Goal: Complete application form: Complete application form

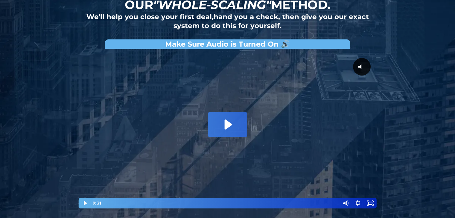
scroll to position [58, 0]
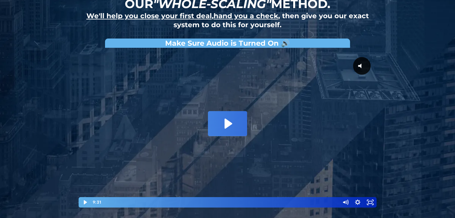
click at [234, 117] on icon "Play Video: David Choi - Whole-Scaling VSL V.2 (short)" at bounding box center [227, 123] width 39 height 25
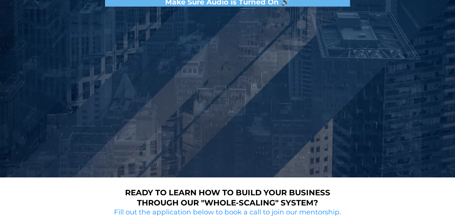
scroll to position [99, 0]
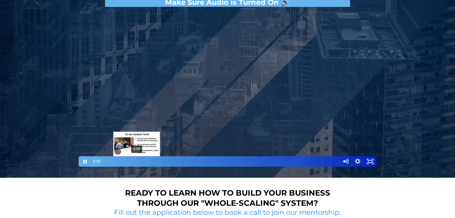
click at [137, 162] on div "1:17" at bounding box center [221, 161] width 230 height 10
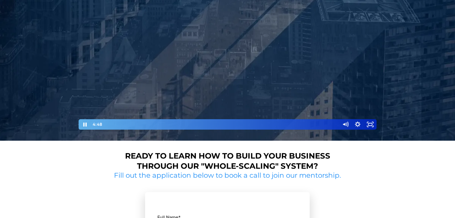
scroll to position [117, 0]
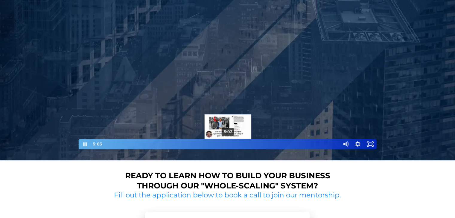
click at [228, 145] on div "5:03" at bounding box center [221, 144] width 230 height 10
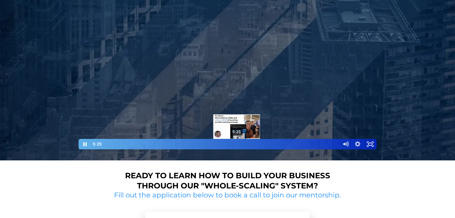
click at [237, 144] on div "5:25" at bounding box center [221, 144] width 230 height 10
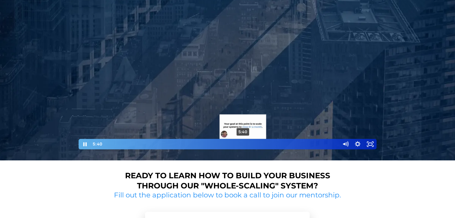
click at [243, 144] on div "5:40" at bounding box center [221, 144] width 230 height 10
click at [250, 145] on div "5:58" at bounding box center [221, 144] width 230 height 10
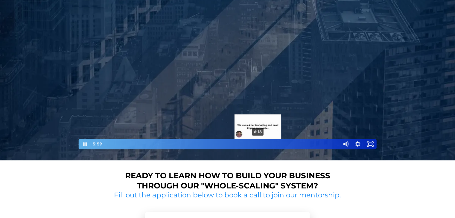
click at [258, 144] on div "6:18" at bounding box center [221, 144] width 230 height 10
click at [274, 143] on div "6:33" at bounding box center [221, 144] width 230 height 10
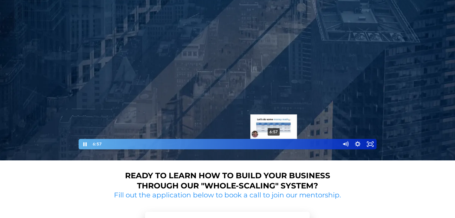
click at [274, 143] on div "Playbar" at bounding box center [274, 144] width 4 height 4
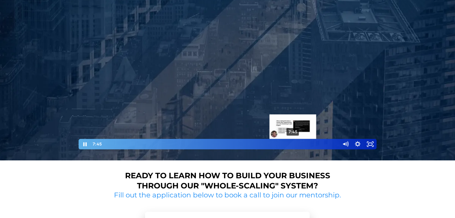
click at [293, 144] on div "7:45" at bounding box center [221, 144] width 230 height 10
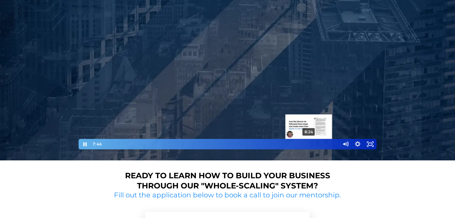
click at [309, 145] on div "8:24" at bounding box center [221, 144] width 230 height 10
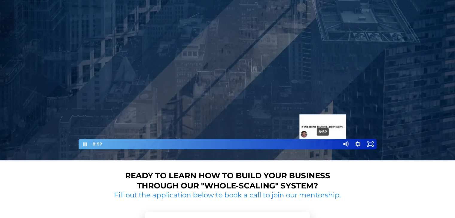
click at [323, 144] on div "8:59" at bounding box center [221, 144] width 230 height 10
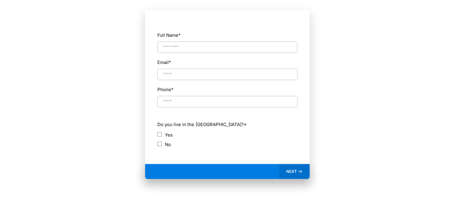
scroll to position [323, 0]
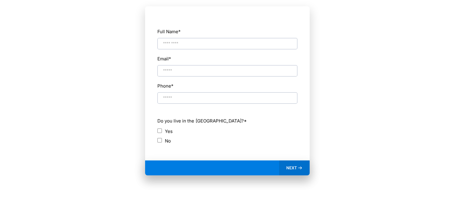
click at [211, 44] on input "Full Name *" at bounding box center [227, 43] width 140 height 11
type input "********"
paste input "**********"
type input "**********"
paste input "**********"
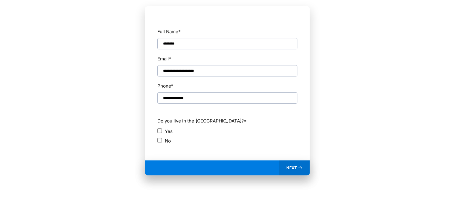
type input "**********"
click at [304, 168] on div "NEXT" at bounding box center [294, 168] width 31 height 15
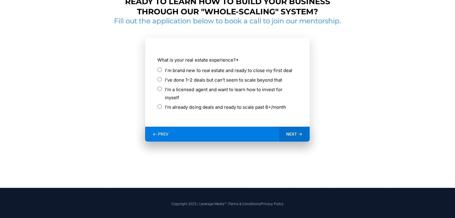
click at [188, 81] on label "I’ve done 1–2 deals but can’t seem to scale beyond that" at bounding box center [223, 80] width 117 height 8
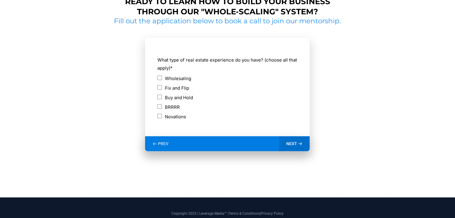
click at [186, 78] on label "Wholesaling" at bounding box center [178, 79] width 26 height 8
click at [300, 144] on icon at bounding box center [299, 144] width 3 height 2
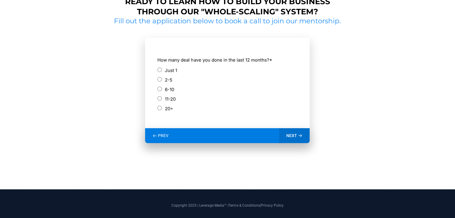
click at [167, 79] on label "2-5" at bounding box center [168, 80] width 7 height 8
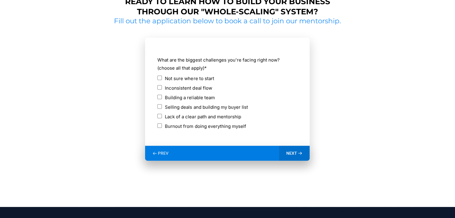
click at [195, 89] on label "Inconsistent deal flow" at bounding box center [188, 88] width 47 height 8
click at [197, 97] on label "Building a reliable team" at bounding box center [190, 98] width 50 height 8
click at [292, 152] on span "NEXT" at bounding box center [291, 153] width 11 height 5
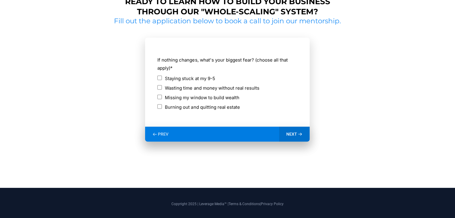
click at [212, 89] on label "Wasting time and money without real results" at bounding box center [212, 88] width 94 height 8
click at [208, 99] on label "Missing my window to build wealth" at bounding box center [202, 98] width 74 height 8
click at [302, 136] on icon at bounding box center [300, 134] width 5 height 5
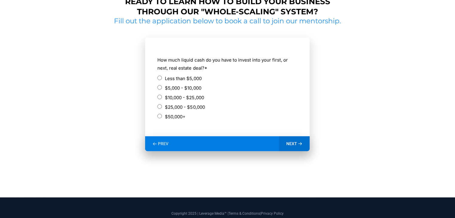
click at [177, 87] on label "$5,000 - $10,000" at bounding box center [183, 88] width 36 height 8
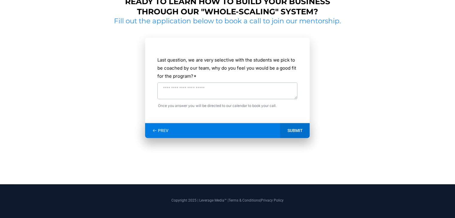
drag, startPoint x: 158, startPoint y: 59, endPoint x: 194, endPoint y: 75, distance: 39.8
click at [194, 75] on label "Last question, we are very selective with the students we pick to be coached by…" at bounding box center [227, 68] width 140 height 24
click at [192, 92] on textarea "Last question, we are very selective with the students we pick to be coached by…" at bounding box center [227, 91] width 140 height 17
type textarea "**********"
click at [297, 134] on div "SUBMIT" at bounding box center [295, 130] width 30 height 15
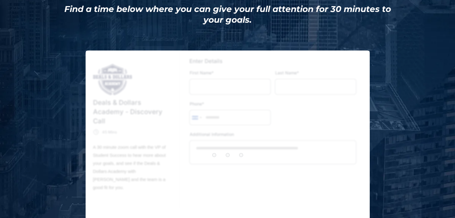
type input "********"
type input "******"
